Goal: Information Seeking & Learning: Understand process/instructions

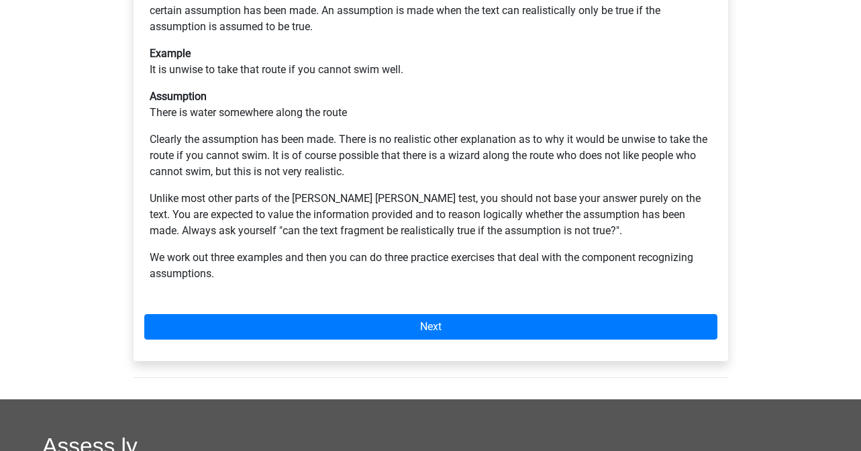
scroll to position [330, 0]
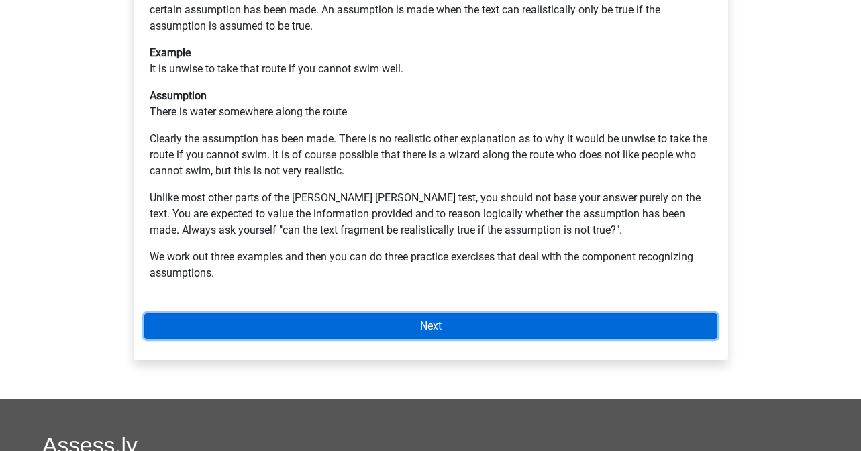
click at [392, 313] on link "Next" at bounding box center [430, 325] width 573 height 25
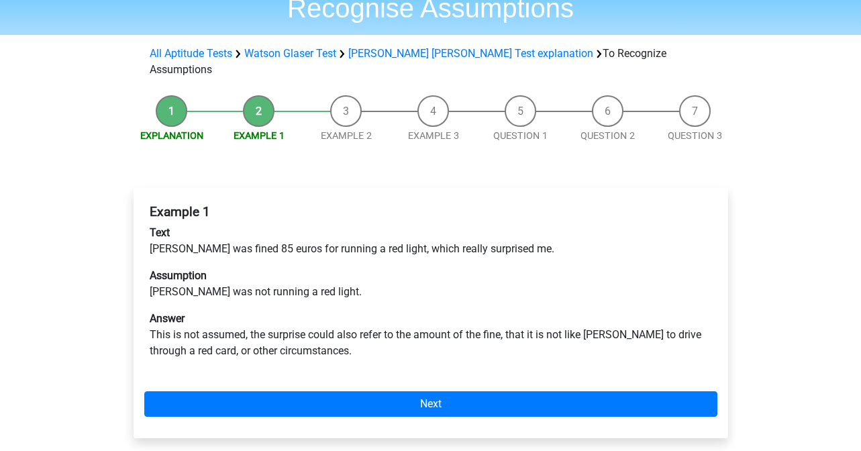
scroll to position [92, 0]
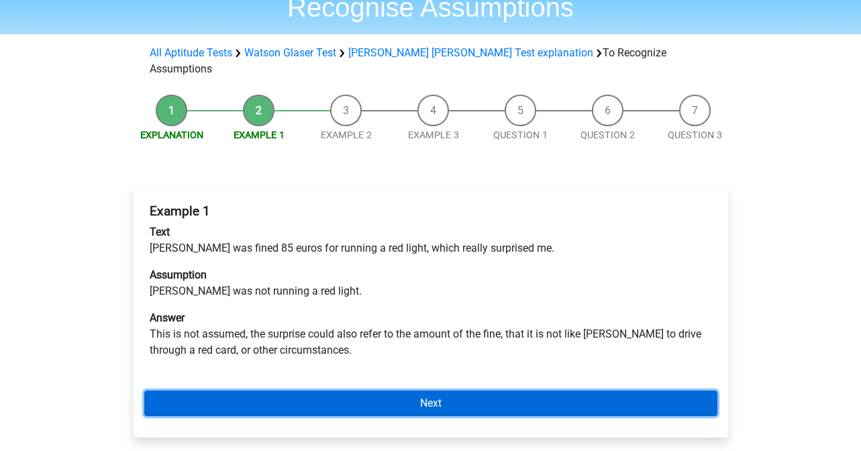
click at [420, 391] on link "Next" at bounding box center [430, 403] width 573 height 25
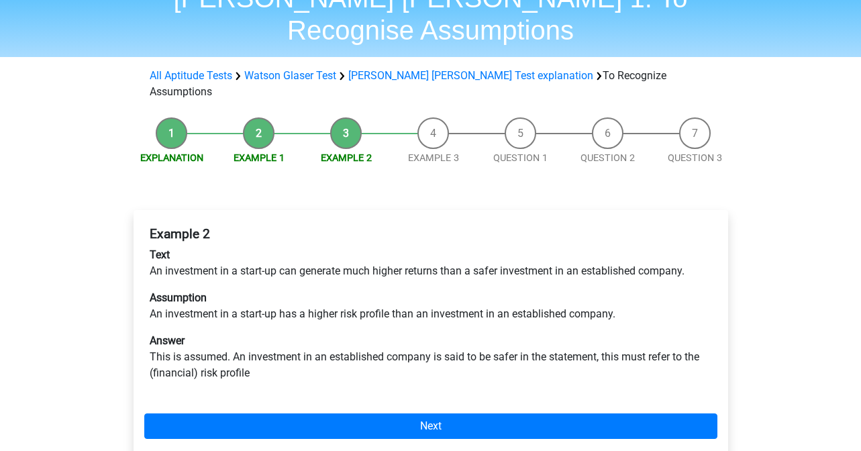
scroll to position [74, 0]
